Goal: Task Accomplishment & Management: Use online tool/utility

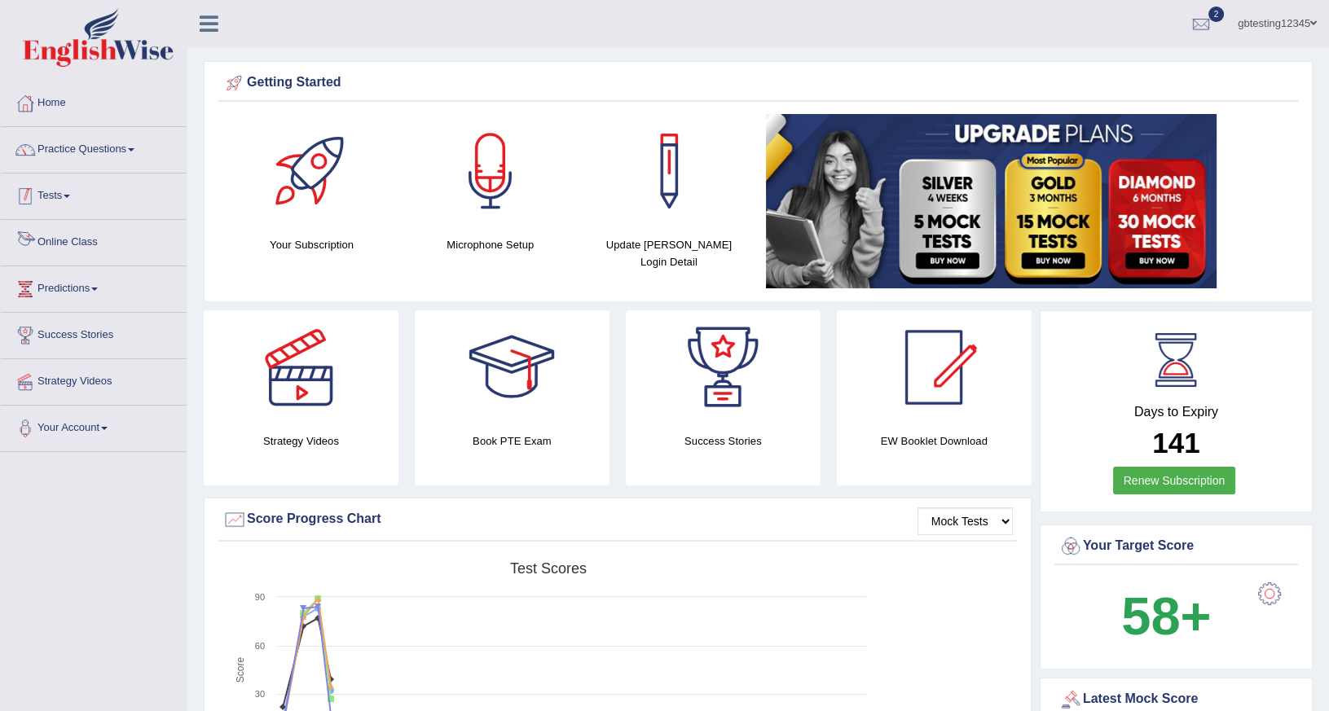
click at [49, 194] on link "Tests" at bounding box center [94, 194] width 186 height 41
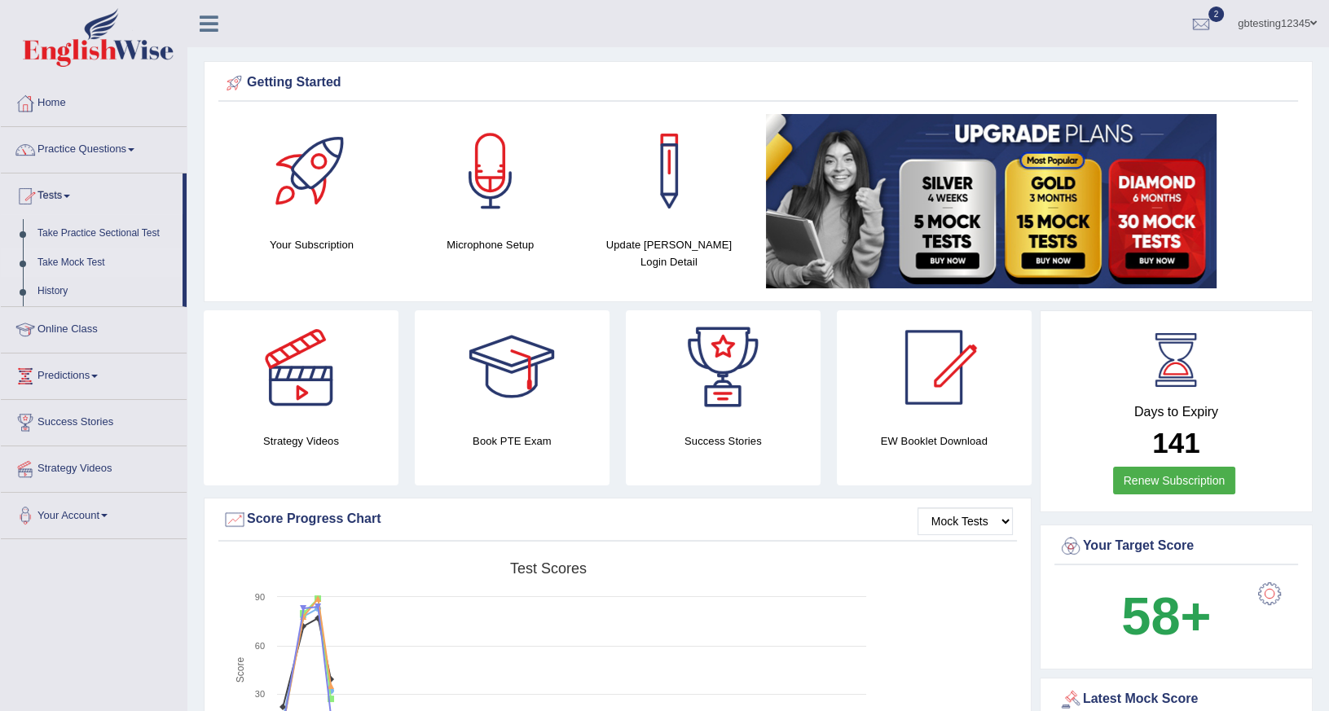
click at [75, 262] on link "Take Mock Test" at bounding box center [106, 263] width 152 height 29
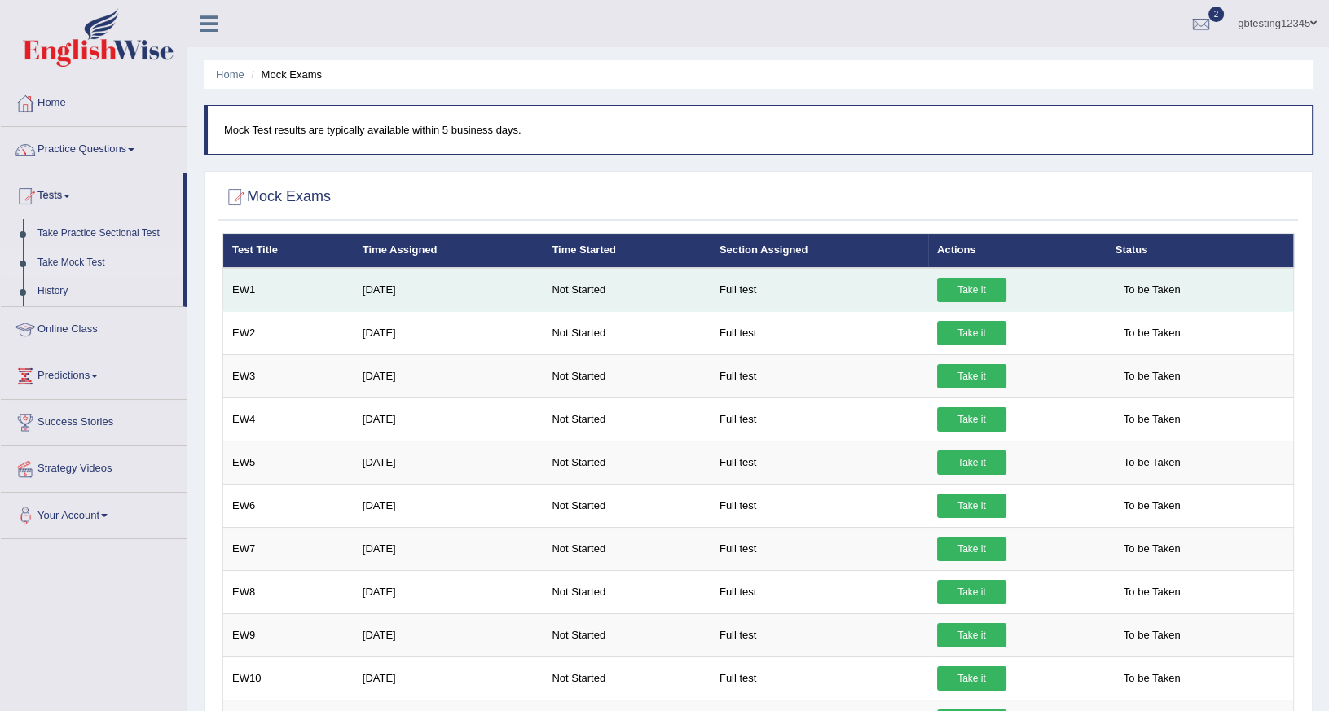
click at [961, 288] on link "Take it" at bounding box center [971, 290] width 69 height 24
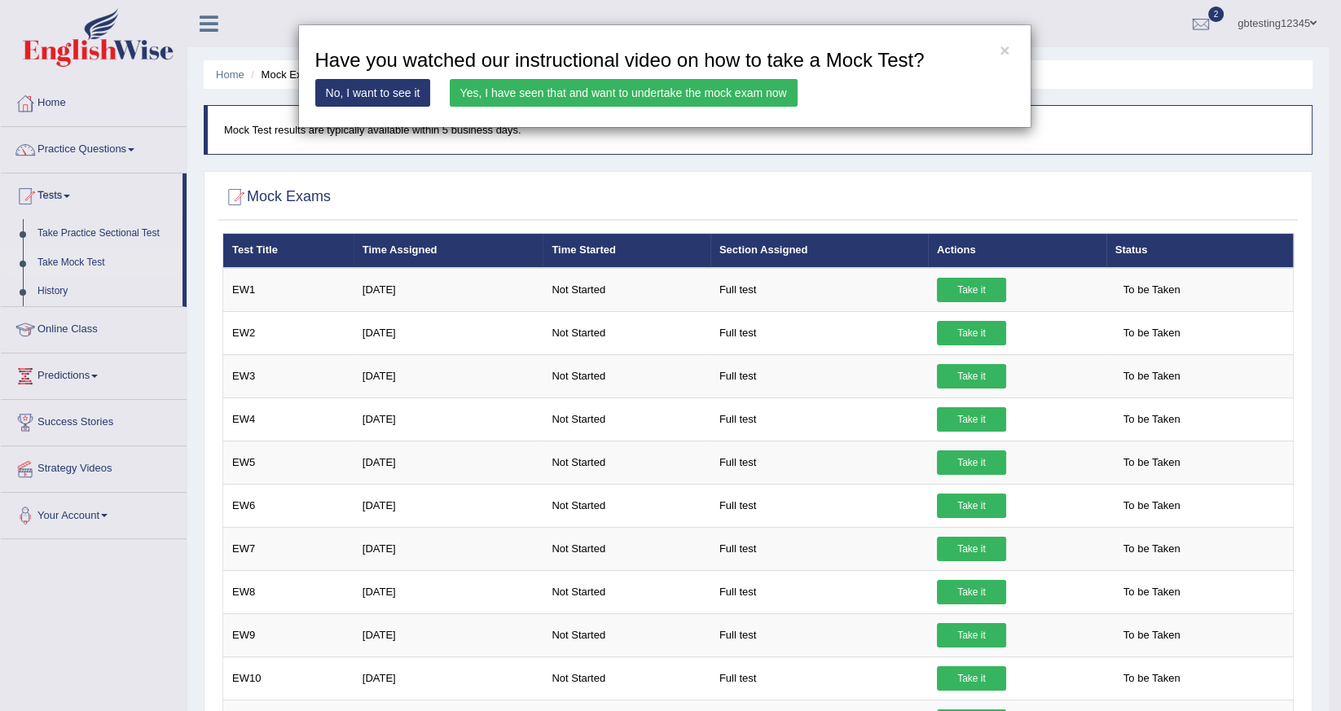
click at [583, 93] on link "Yes, I have seen that and want to undertake the mock exam now" at bounding box center [624, 93] width 348 height 28
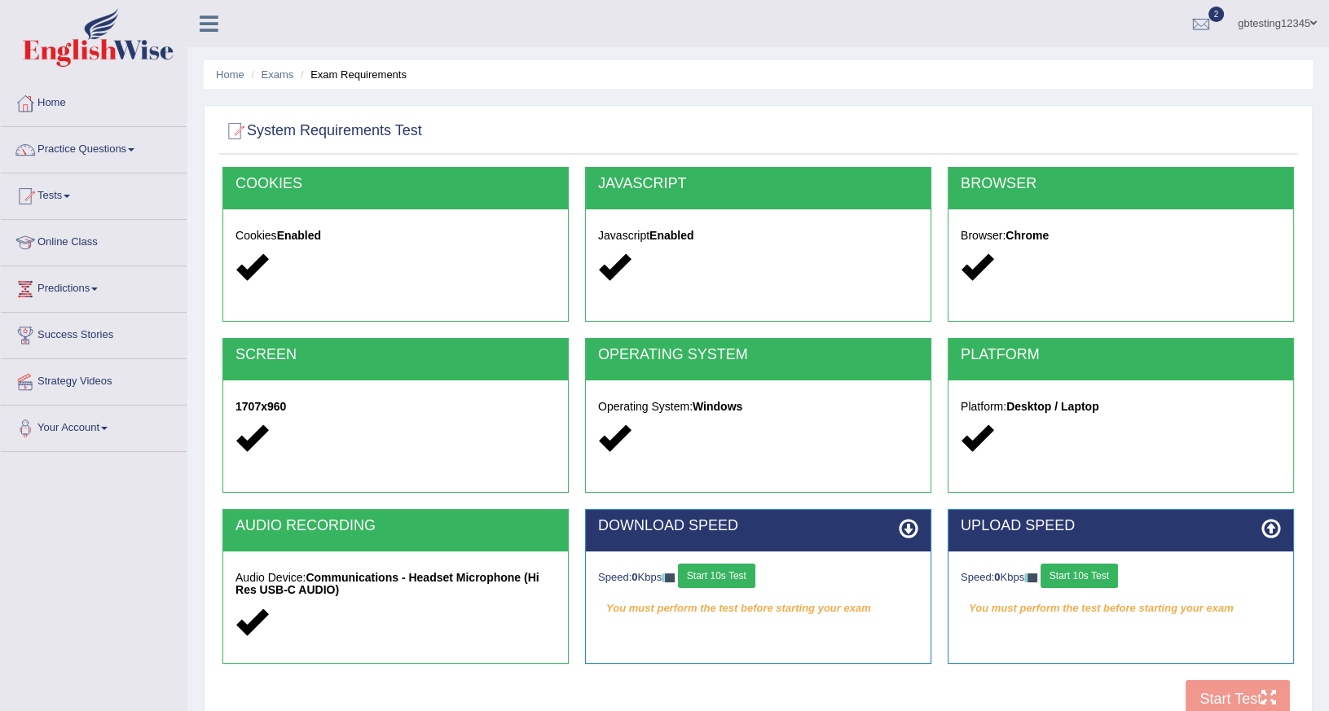
click at [718, 571] on button "Start 10s Test" at bounding box center [716, 576] width 77 height 24
click at [1096, 582] on div "Speed: 0 Kbps Start 10s Test" at bounding box center [1121, 578] width 320 height 29
click at [1096, 582] on button "Start 10s Test" at bounding box center [1078, 576] width 77 height 24
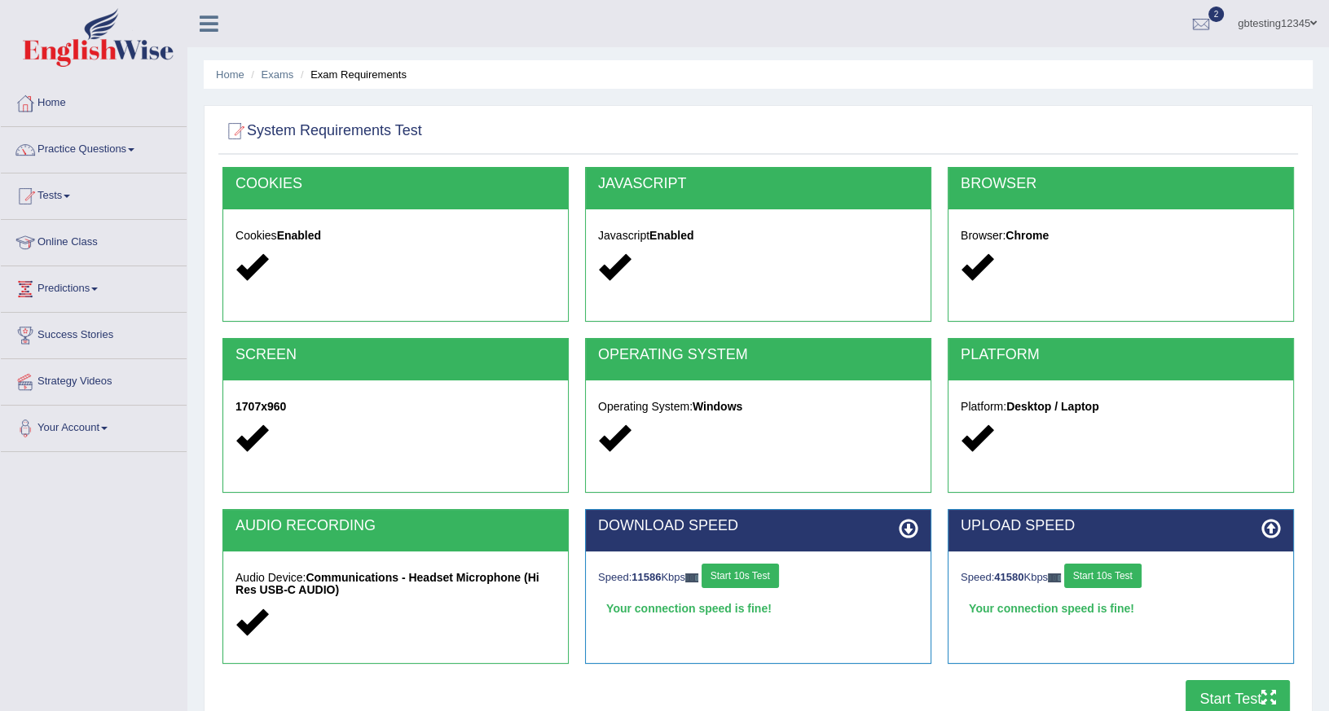
click at [1219, 698] on button "Start Test" at bounding box center [1238, 698] width 104 height 37
